Goal: Transaction & Acquisition: Subscribe to service/newsletter

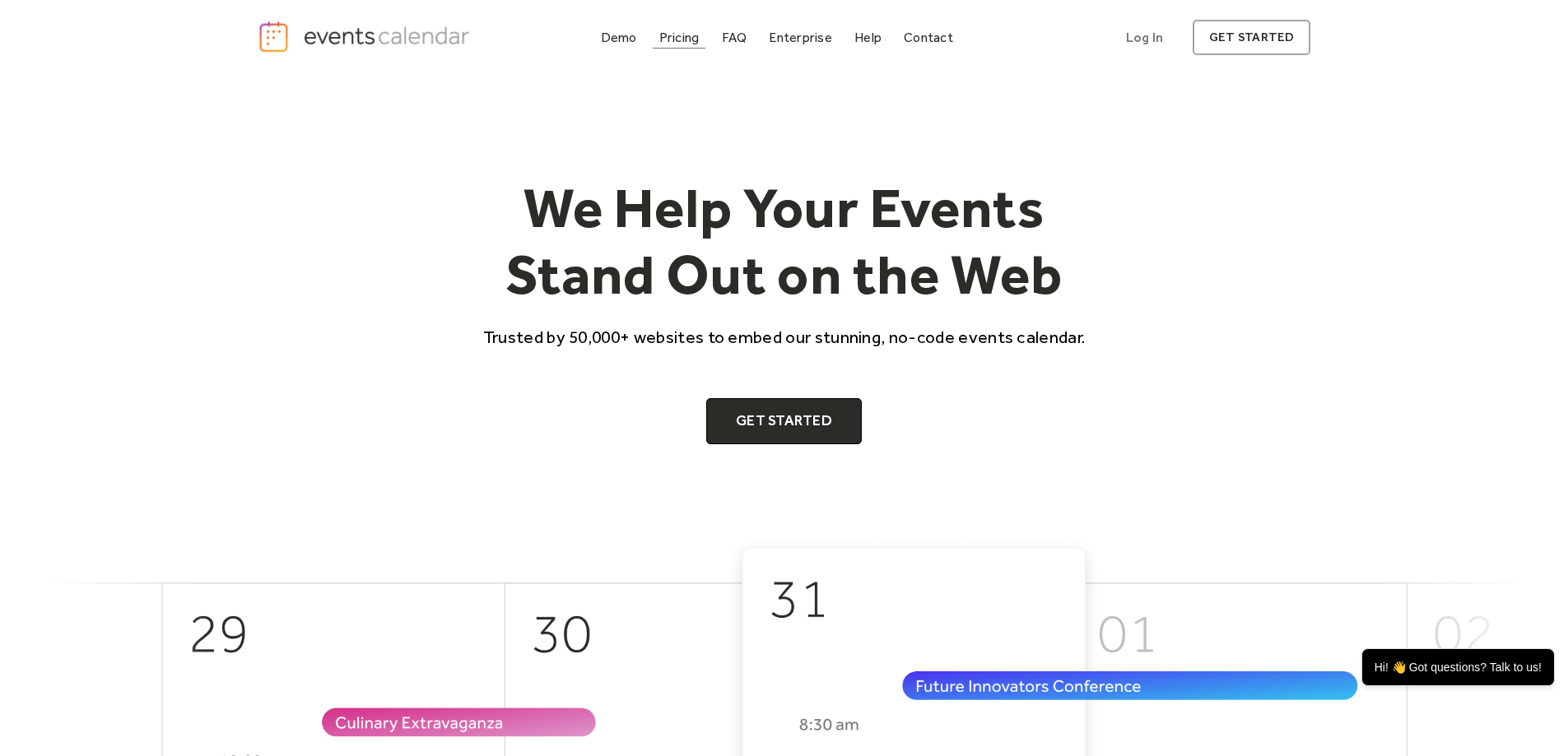
click at [693, 27] on link "Pricing" at bounding box center [680, 37] width 54 height 22
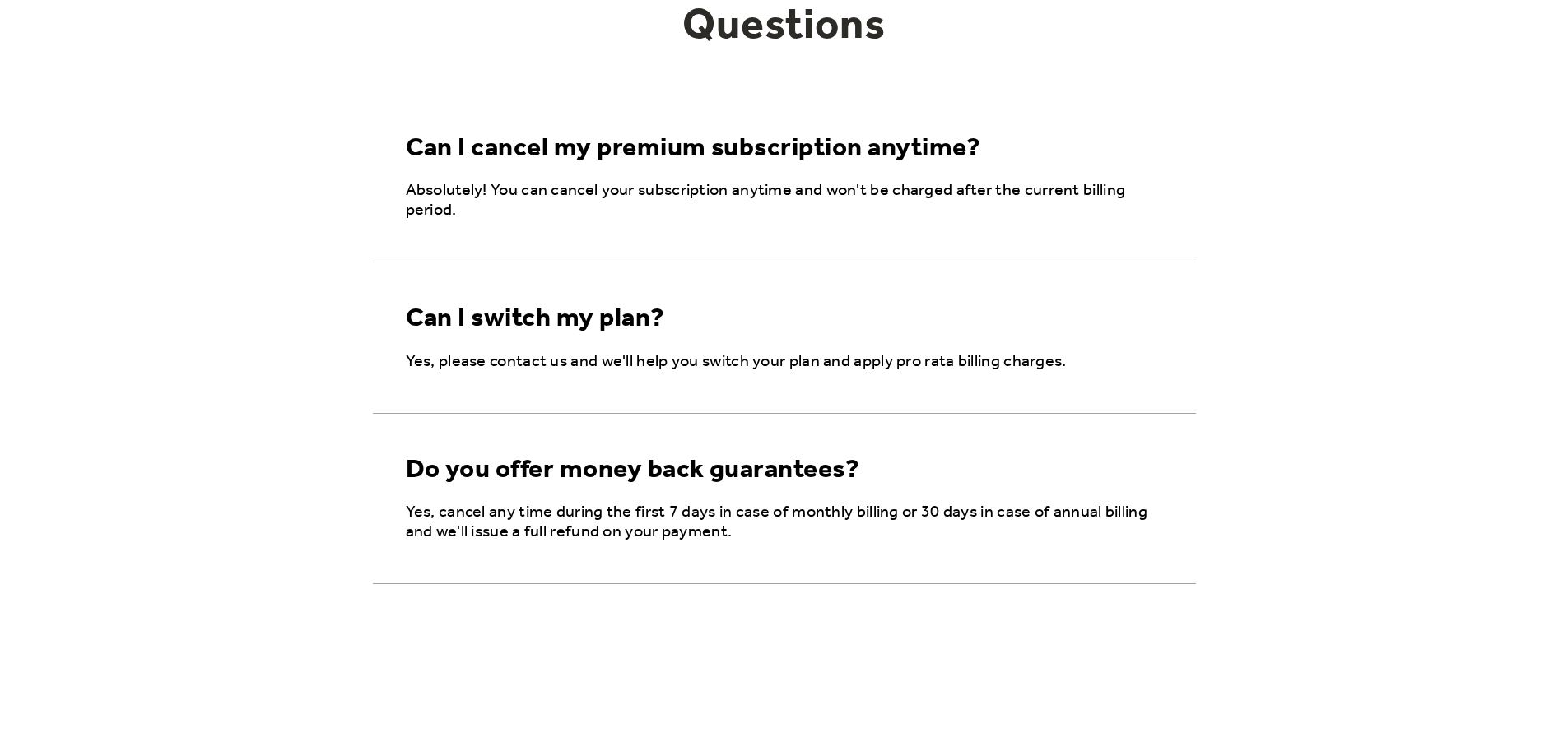
scroll to position [1317, 0]
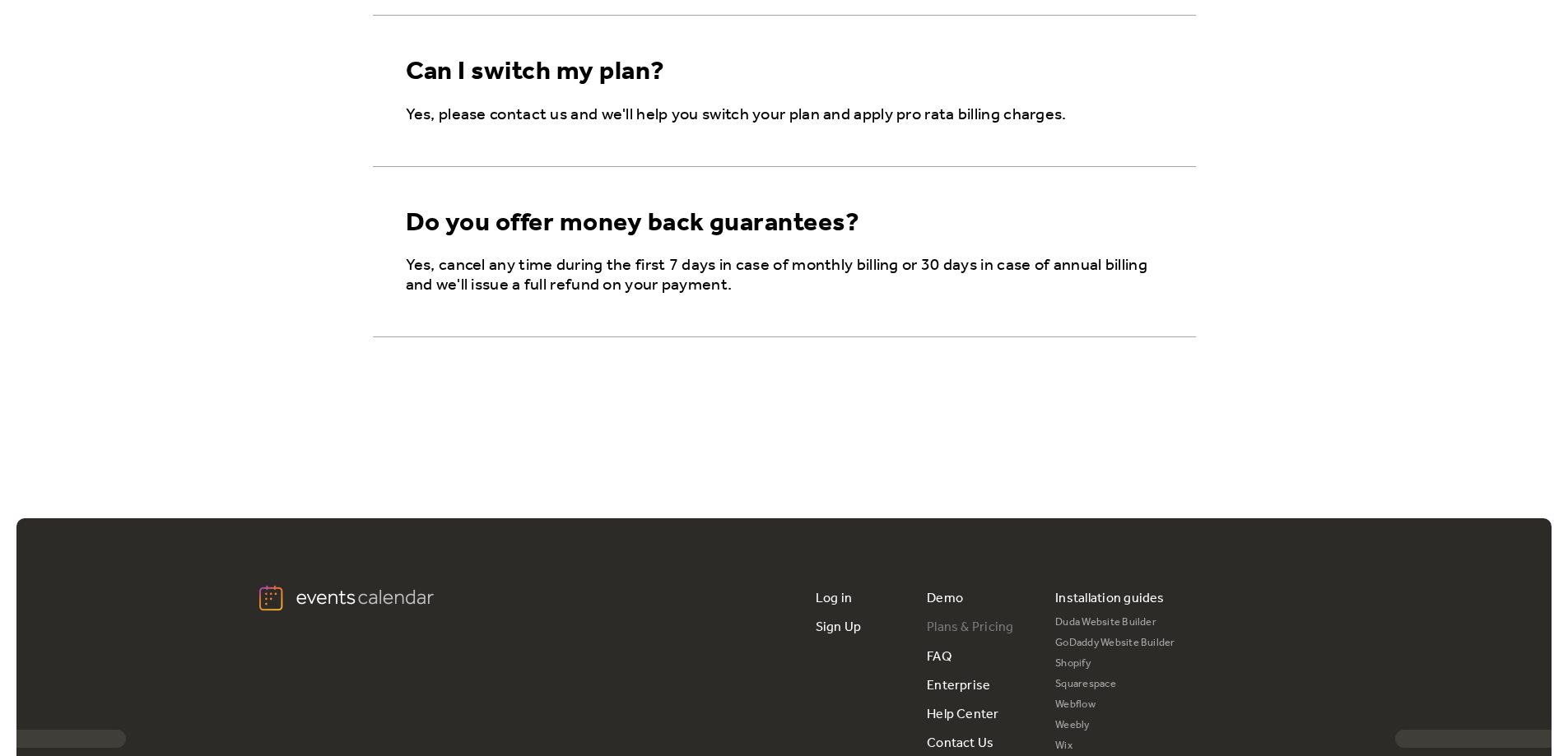
click at [985, 626] on link "Plans & Pricing" at bounding box center [970, 628] width 87 height 29
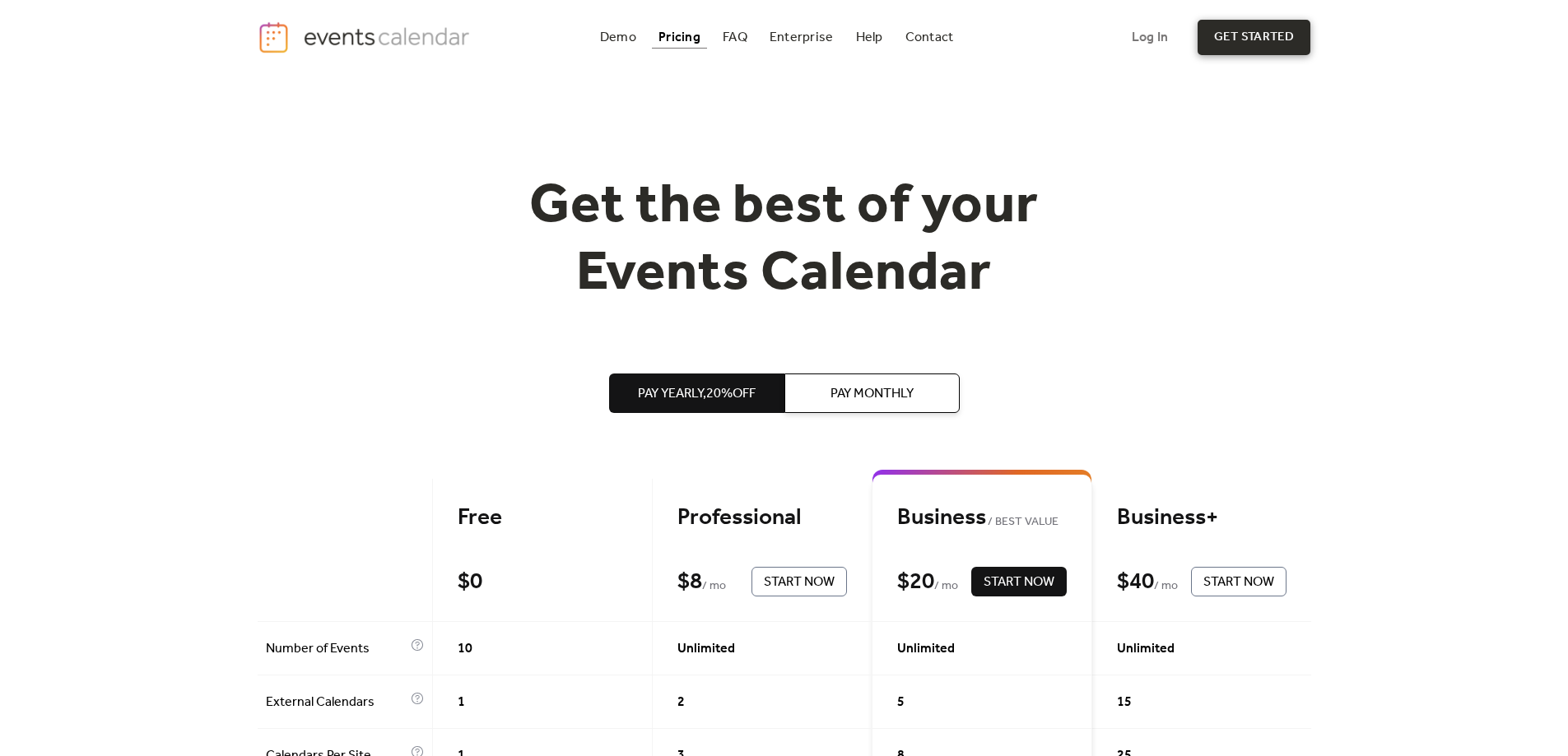
click at [1284, 20] on link "get started" at bounding box center [1254, 37] width 113 height 35
